Goal: Transaction & Acquisition: Purchase product/service

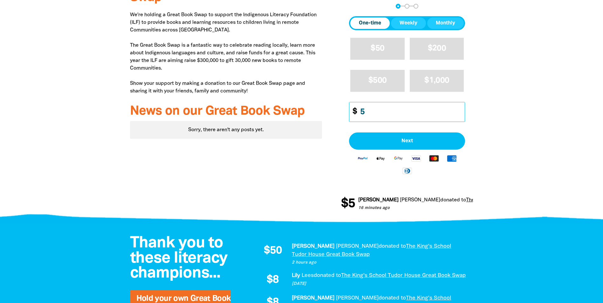
type input "5"
click at [448, 142] on span "Next" at bounding box center [407, 141] width 102 height 5
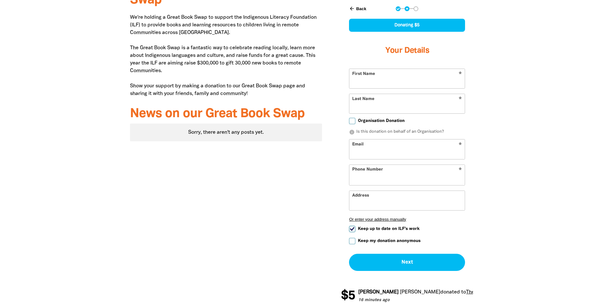
scroll to position [201, 0]
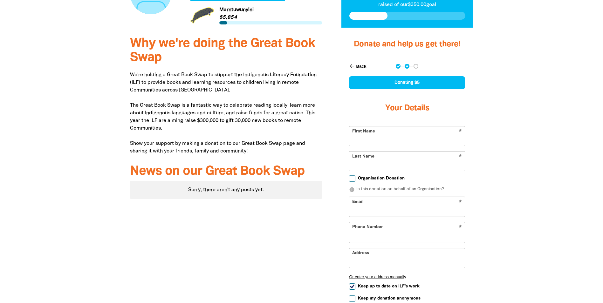
select select "AU"
click at [433, 137] on input "First Name" at bounding box center [407, 136] width 115 height 19
type input "Aria"
type input "[PERSON_NAME]"
click at [387, 205] on input "Email" at bounding box center [407, 206] width 115 height 19
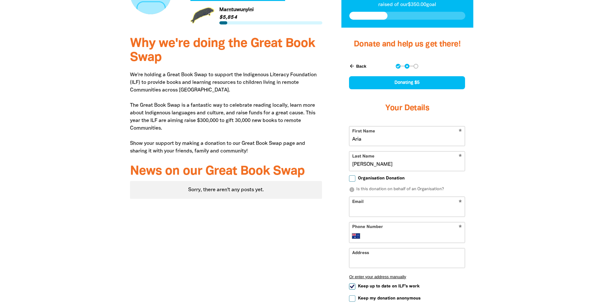
type input "[PERSON_NAME][EMAIL_ADDRESS][DOMAIN_NAME]"
type input "[PHONE_NUMBER]"
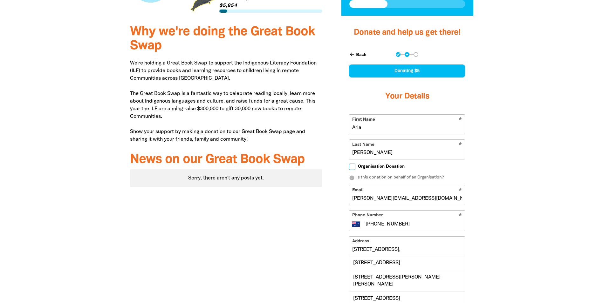
scroll to position [221, 0]
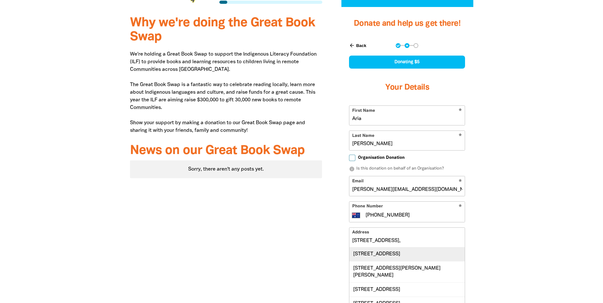
click at [440, 257] on div "[STREET_ADDRESS]" at bounding box center [407, 255] width 115 height 14
type input "[STREET_ADDRESS]"
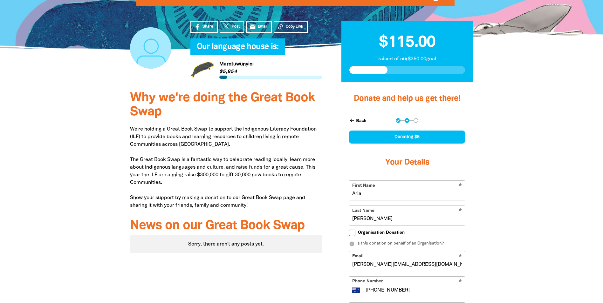
scroll to position [146, 0]
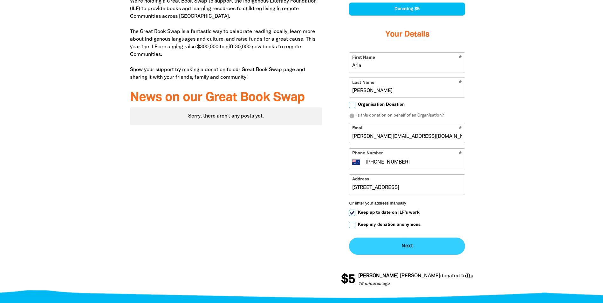
click at [425, 243] on button "Next chevron_right" at bounding box center [407, 246] width 116 height 17
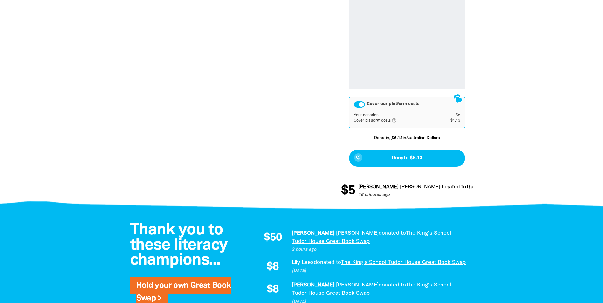
scroll to position [402, 0]
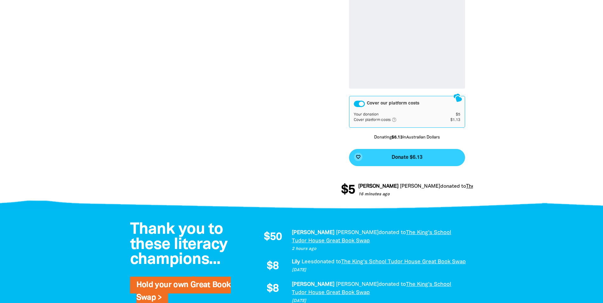
click at [437, 159] on button "favorite_border Donate $6.13" at bounding box center [407, 157] width 116 height 17
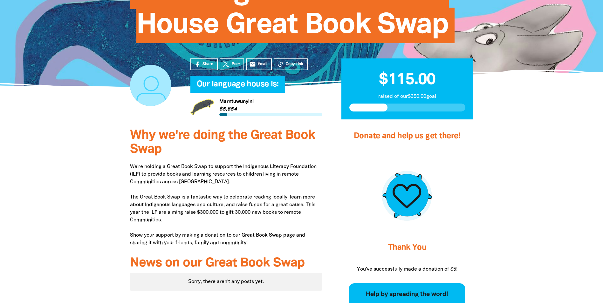
scroll to position [108, 0]
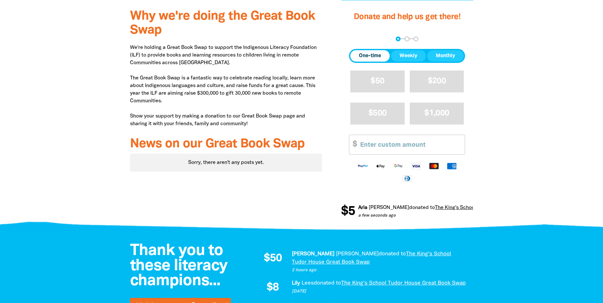
scroll to position [228, 0]
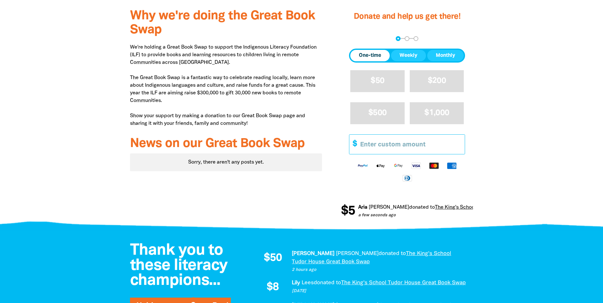
click at [428, 140] on input "Other Amount" at bounding box center [410, 144] width 109 height 19
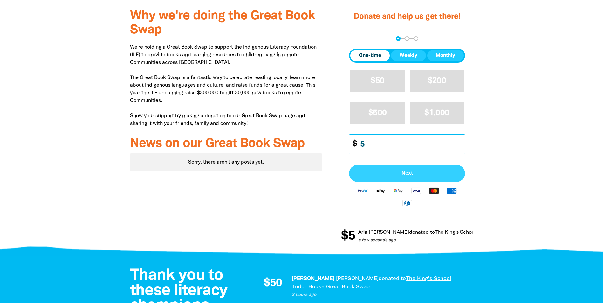
type input "5"
click at [358, 174] on span "Next" at bounding box center [407, 173] width 102 height 5
select select "AU"
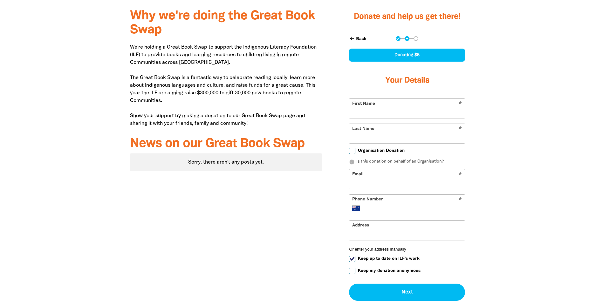
click at [432, 110] on input "First Name" at bounding box center [407, 108] width 115 height 19
type input "[PERSON_NAME]"
click at [409, 181] on input "Email" at bounding box center [407, 179] width 115 height 19
type input "[PERSON_NAME][EMAIL_ADDRESS][DOMAIN_NAME]"
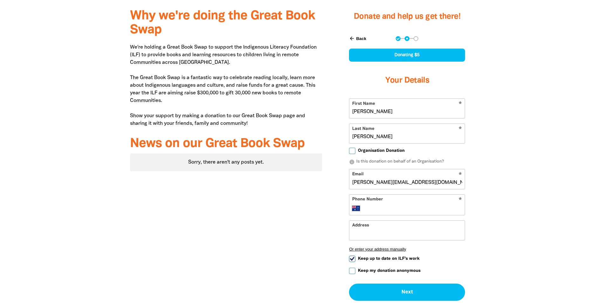
type input "[PHONE_NUMBER]"
type input "[STREET_ADDRESS]"
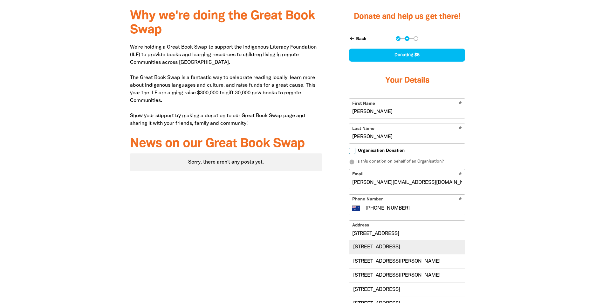
click at [441, 245] on div "[STREET_ADDRESS]" at bounding box center [407, 248] width 115 height 14
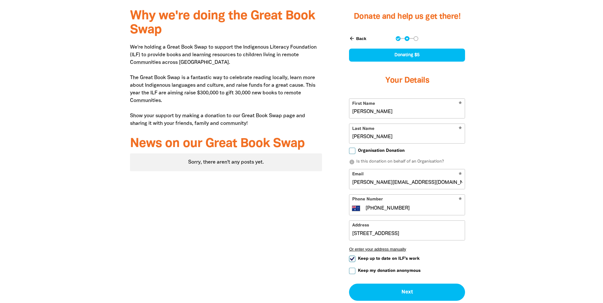
click at [518, 239] on div at bounding box center [301, 173] width 603 height 340
click at [426, 293] on button "Next chevron_right" at bounding box center [407, 292] width 116 height 17
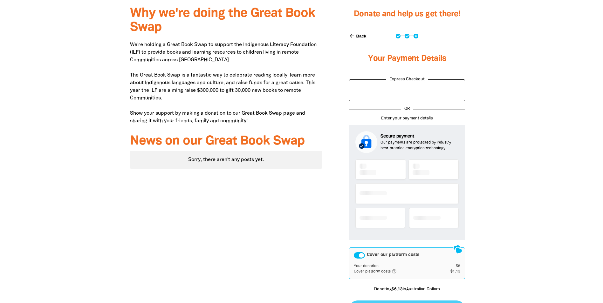
scroll to position [246, 0]
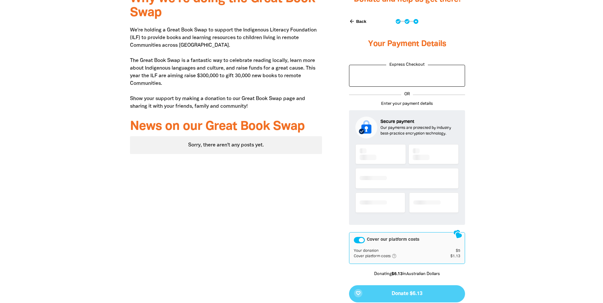
click at [384, 150] on div at bounding box center [407, 181] width 103 height 76
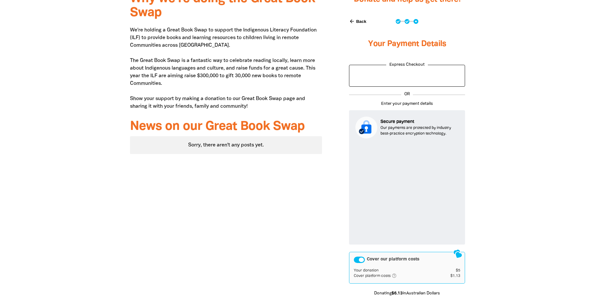
click at [475, 191] on div "Donate and help us get there! arrow_back Back Step 1 Step 2 Step 3 Your Payment…" at bounding box center [407, 174] width 151 height 377
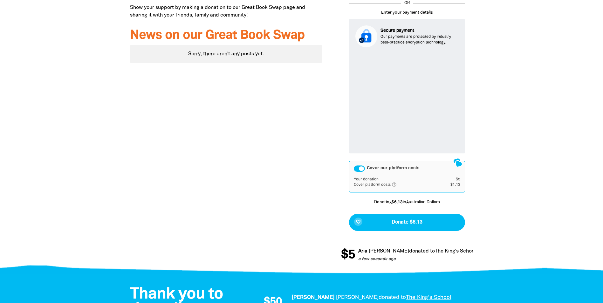
scroll to position [383, 0]
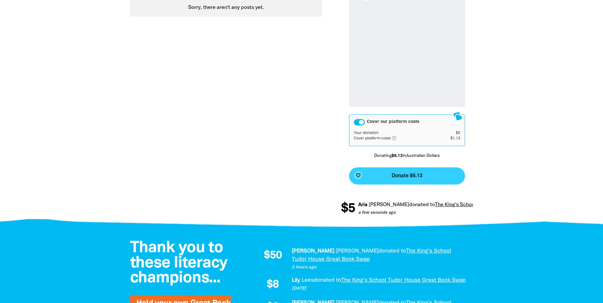
click at [453, 180] on button "favorite_border Donate $6.13" at bounding box center [407, 176] width 116 height 17
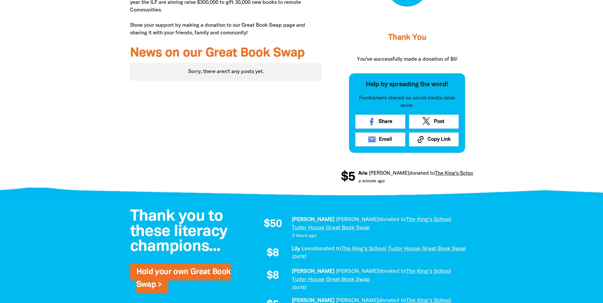
scroll to position [320, 0]
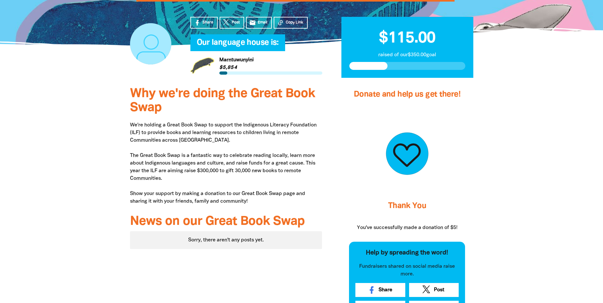
scroll to position [147, 0]
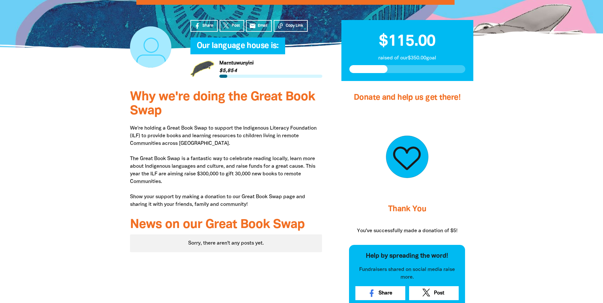
click at [415, 43] on span "$115.00" at bounding box center [407, 41] width 57 height 15
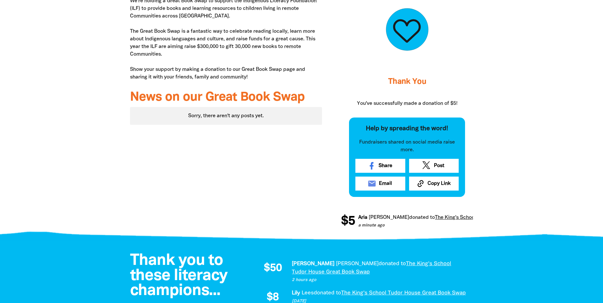
scroll to position [275, 0]
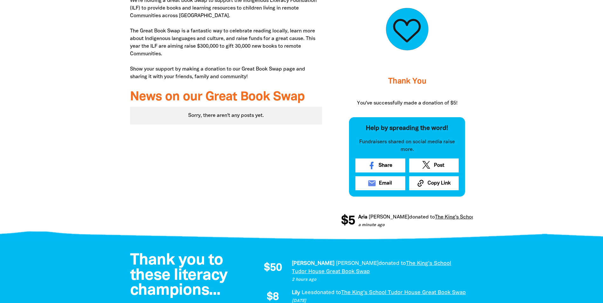
click at [425, 215] on link "The King's School Tudor House Great Book Swap" at bounding box center [482, 217] width 114 height 4
click at [435, 215] on link "The King's School Tudor House Great Book Swap" at bounding box center [492, 217] width 114 height 4
click at [429, 217] on link "The King's School Tudor House Great Book Swap" at bounding box center [486, 217] width 114 height 4
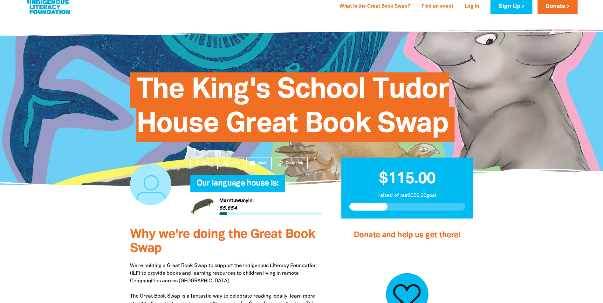
scroll to position [0, 0]
